Goal: Task Accomplishment & Management: Manage account settings

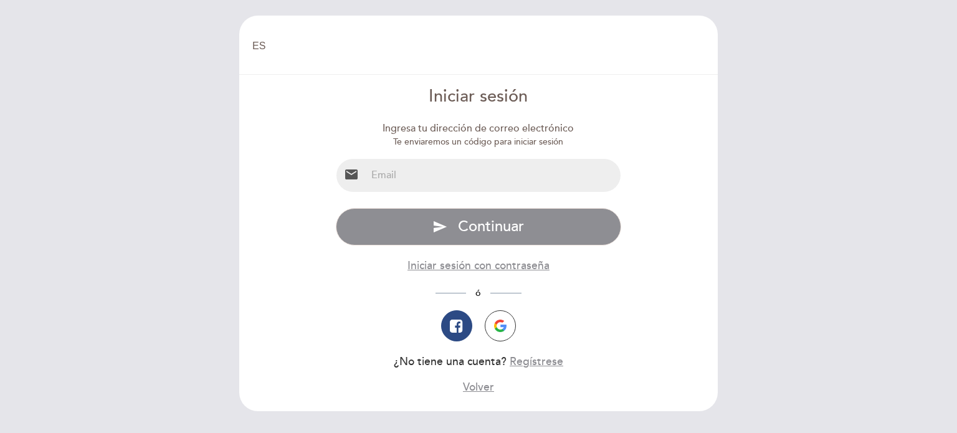
select select "es"
click at [447, 180] on input "email" at bounding box center [493, 175] width 255 height 33
type input "[EMAIL_ADDRESS][DOMAIN_NAME]"
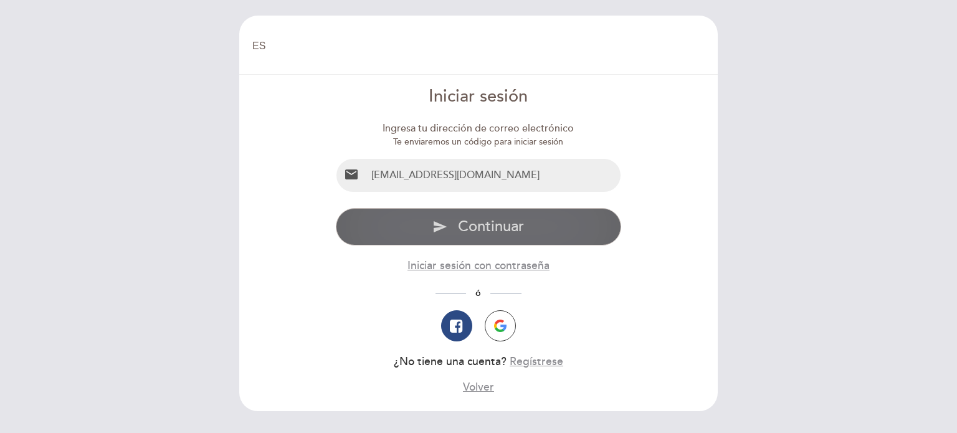
click at [488, 224] on span "Continuar" at bounding box center [491, 226] width 66 height 18
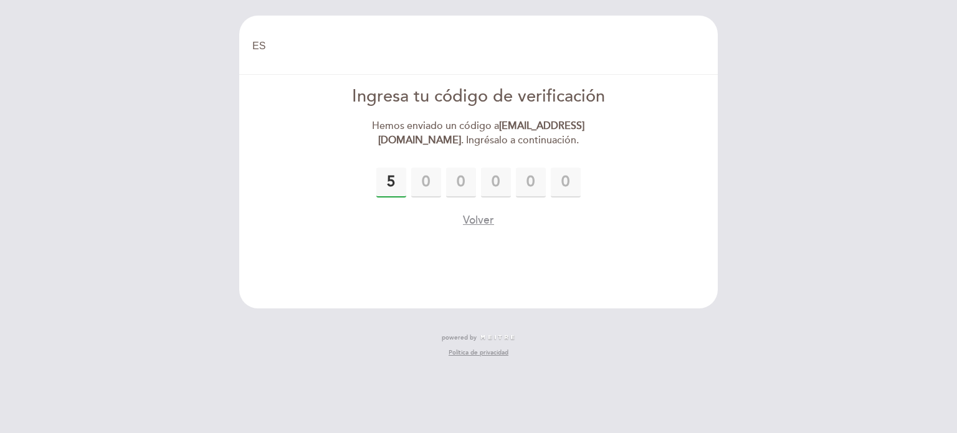
type input "5"
type input "7"
type input "2"
type input "6"
type input "2"
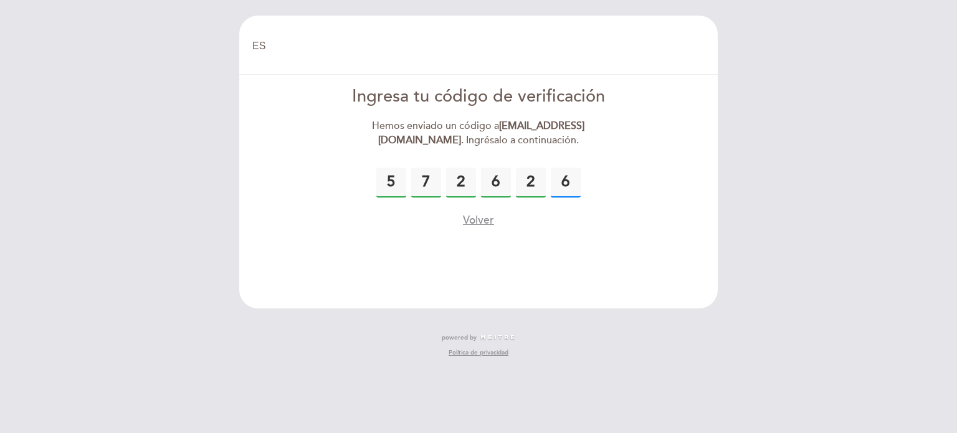
type input "6"
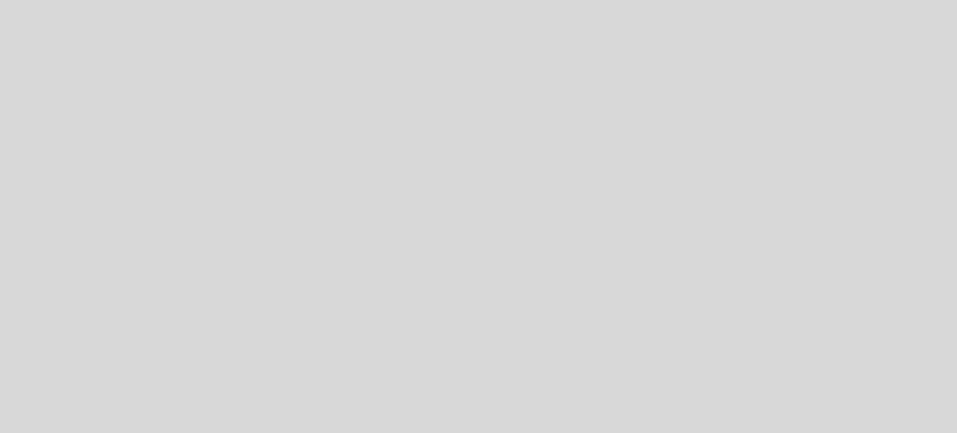
select select "es"
